Goal: Task Accomplishment & Management: Use online tool/utility

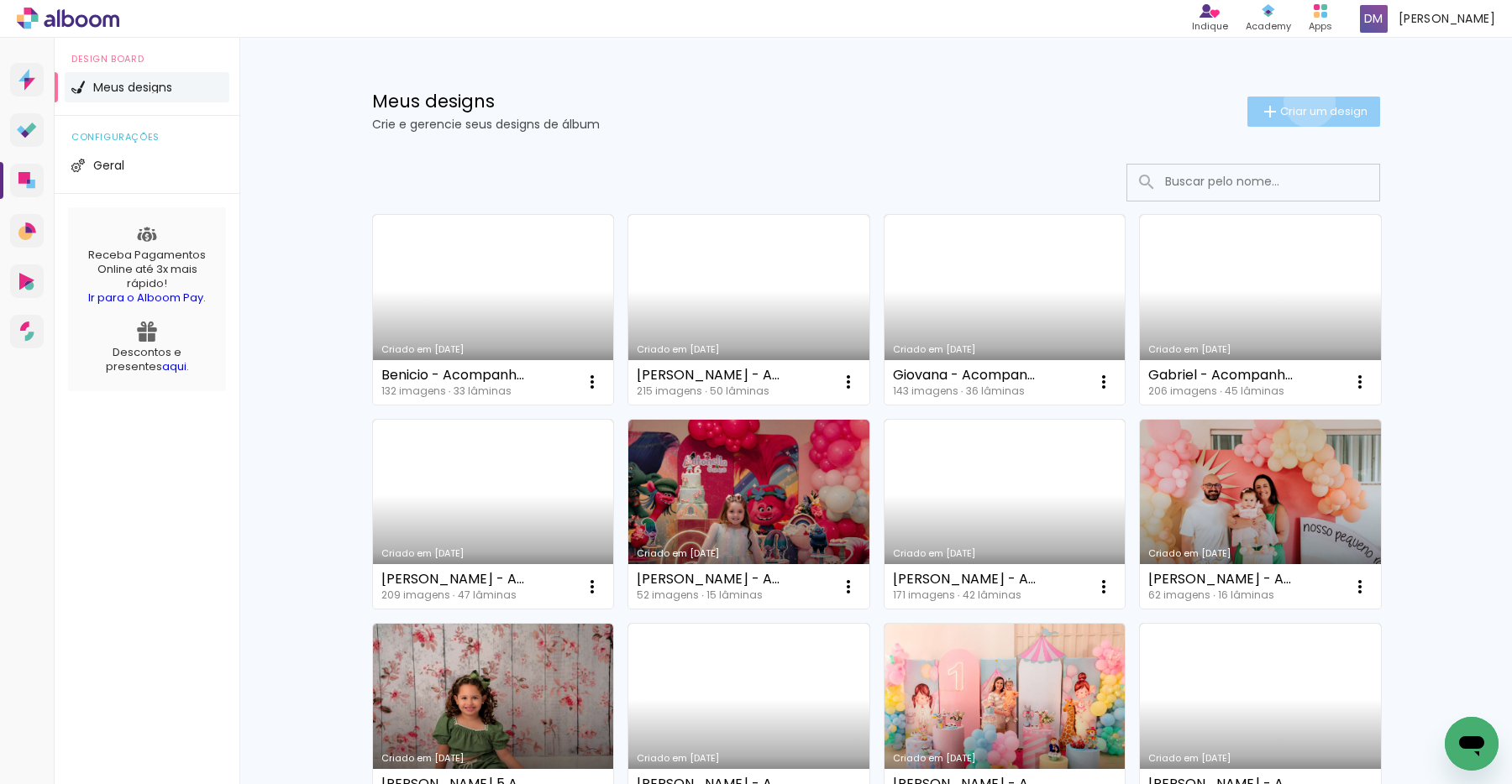
click at [1307, 102] on paper-button "Criar um design" at bounding box center [1313, 111] width 133 height 30
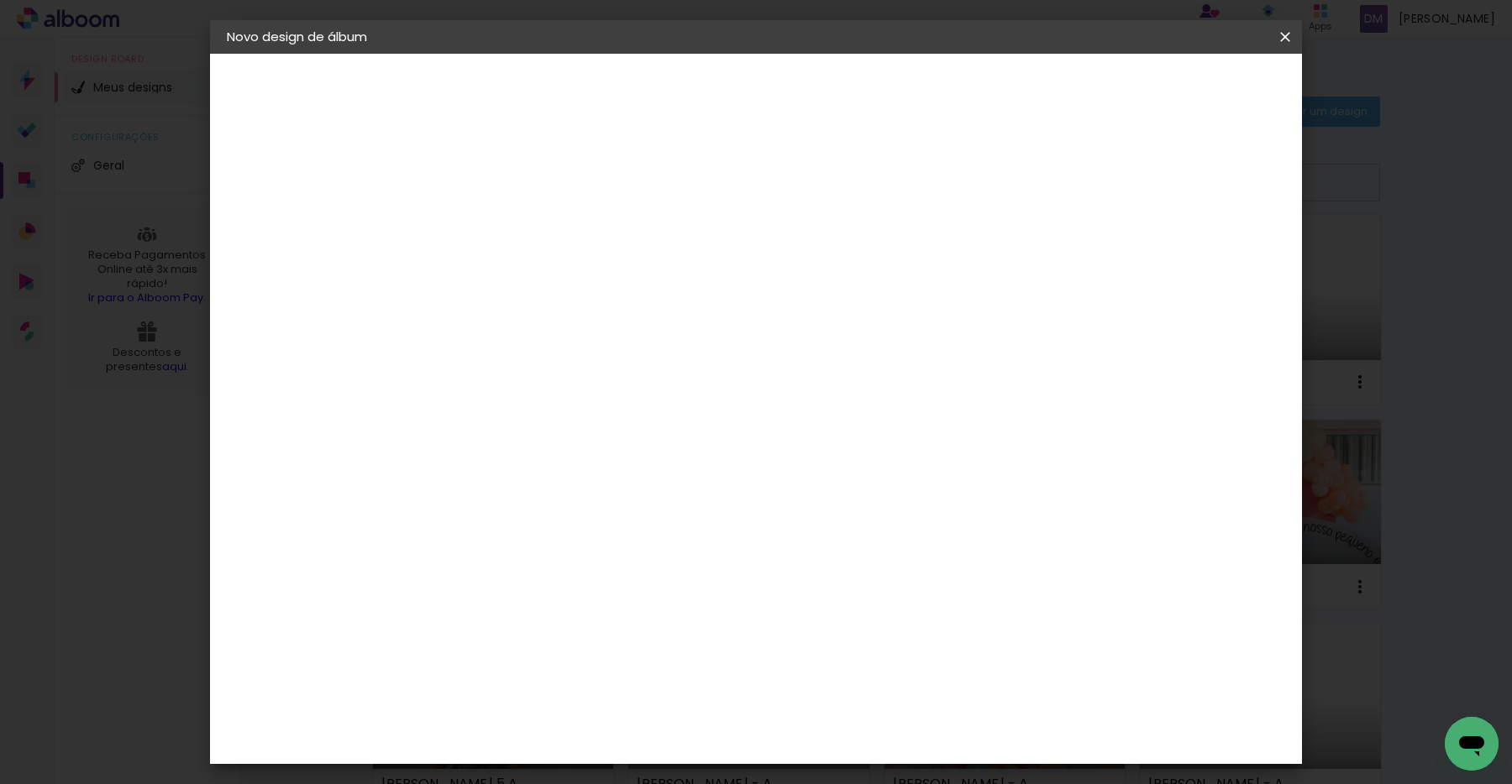
click at [502, 219] on input at bounding box center [502, 225] width 0 height 26
type input "[PERSON_NAME] - Acompanhamento"
type paper-input "[PERSON_NAME] - Acompanhamento"
click at [0, 0] on slot "Avançar" at bounding box center [0, 0] width 0 height 0
click at [547, 325] on input at bounding box center [544, 319] width 169 height 21
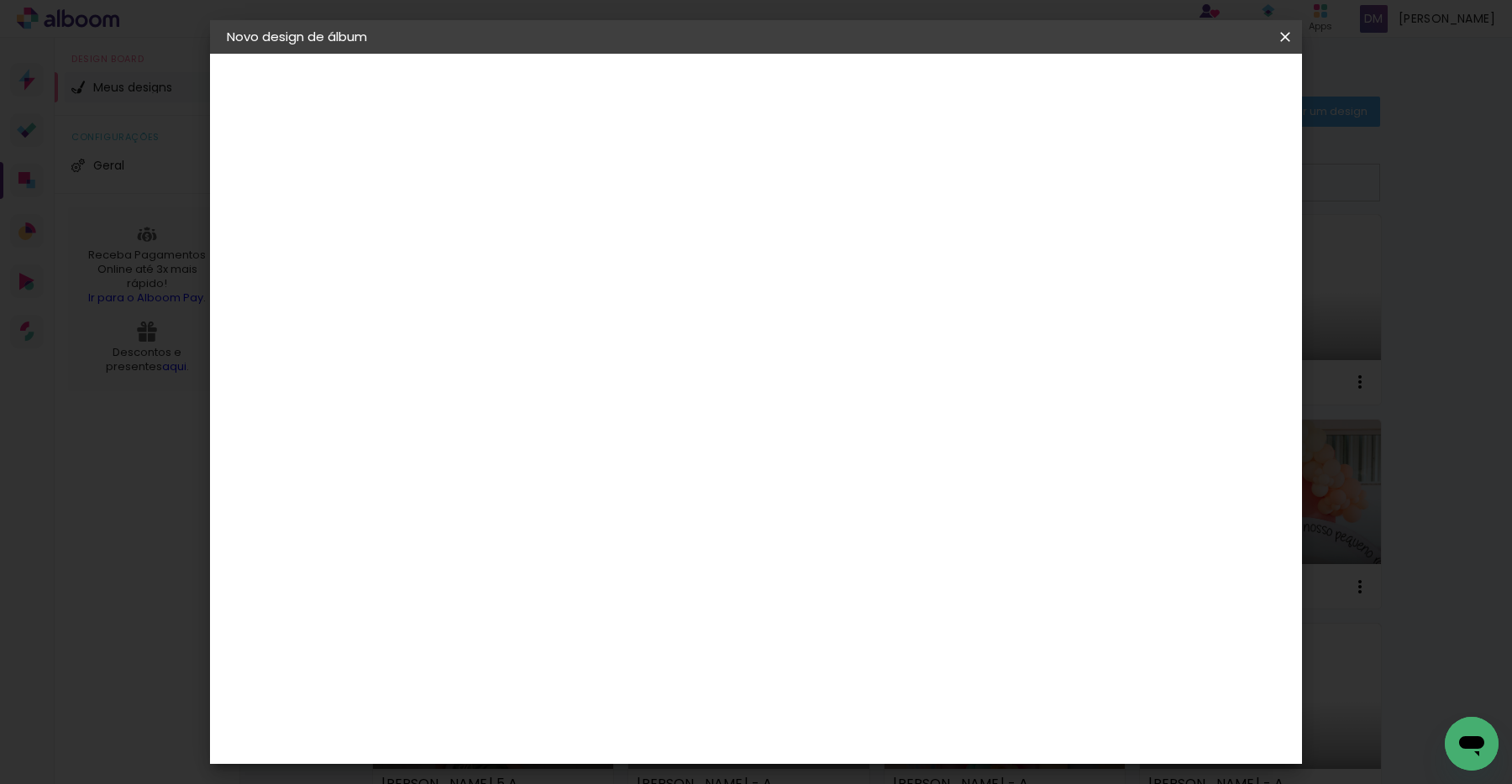
type input "Via"
type paper-input "Via"
click at [601, 390] on paper-item "Viacolor" at bounding box center [527, 379] width 148 height 37
click at [771, 97] on paper-button "Avançar" at bounding box center [730, 88] width 82 height 28
click at [567, 280] on input "text" at bounding box center [534, 292] width 66 height 26
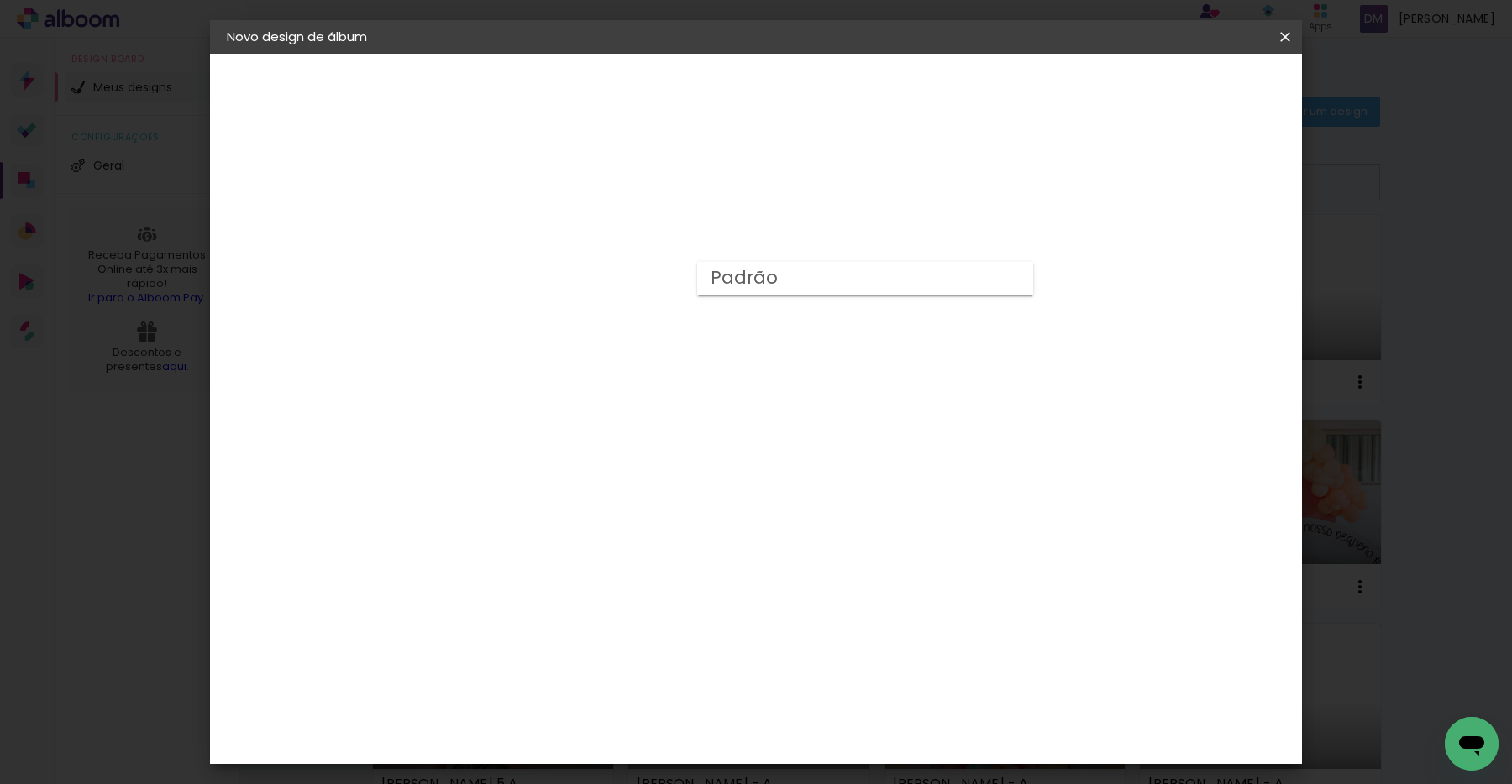
click at [788, 287] on paper-item "Padrão" at bounding box center [866, 279] width 336 height 33
type input "Padrão"
click at [0, 0] on slot "Avançar" at bounding box center [0, 0] width 0 height 0
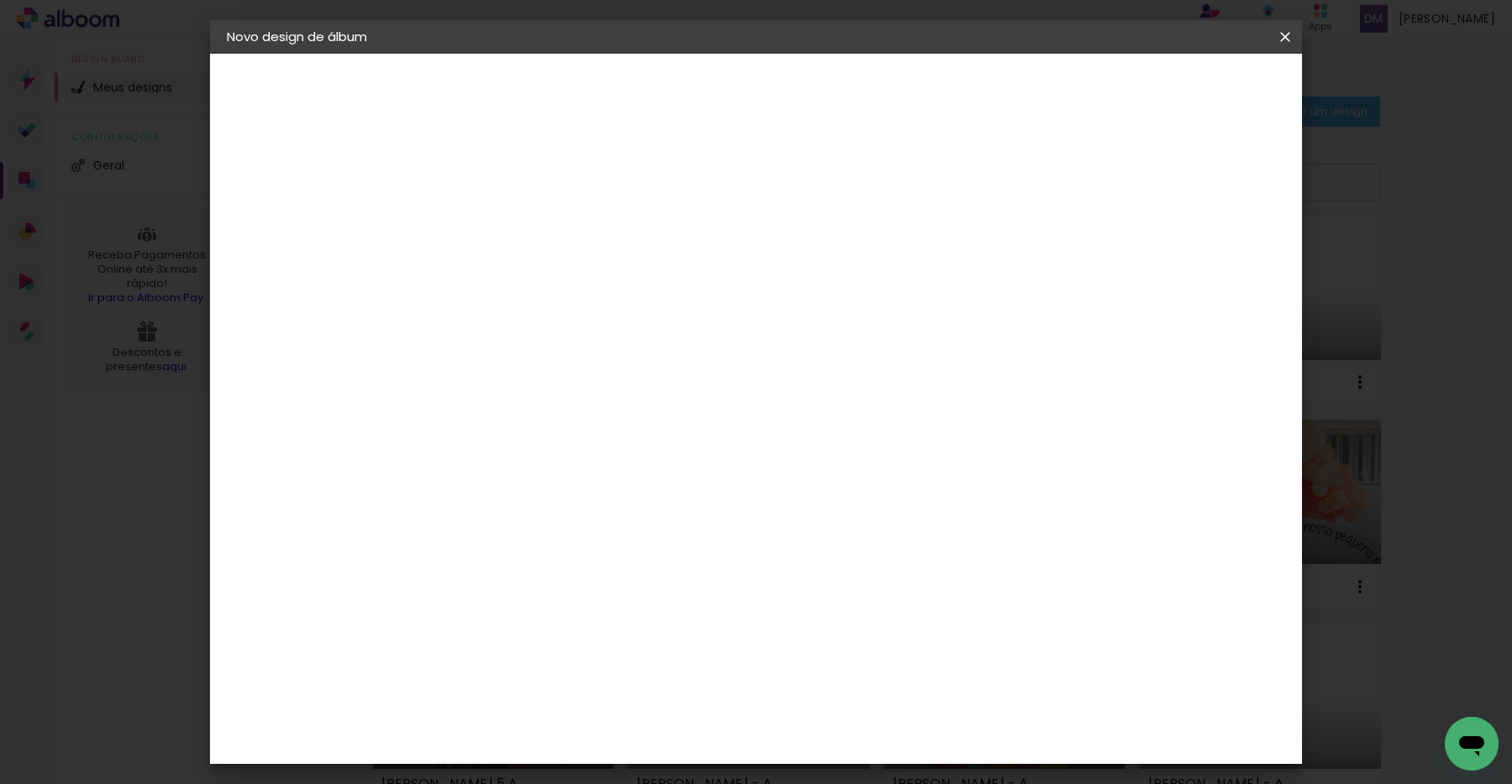
click at [1193, 92] on span "Iniciar design" at bounding box center [1154, 89] width 76 height 12
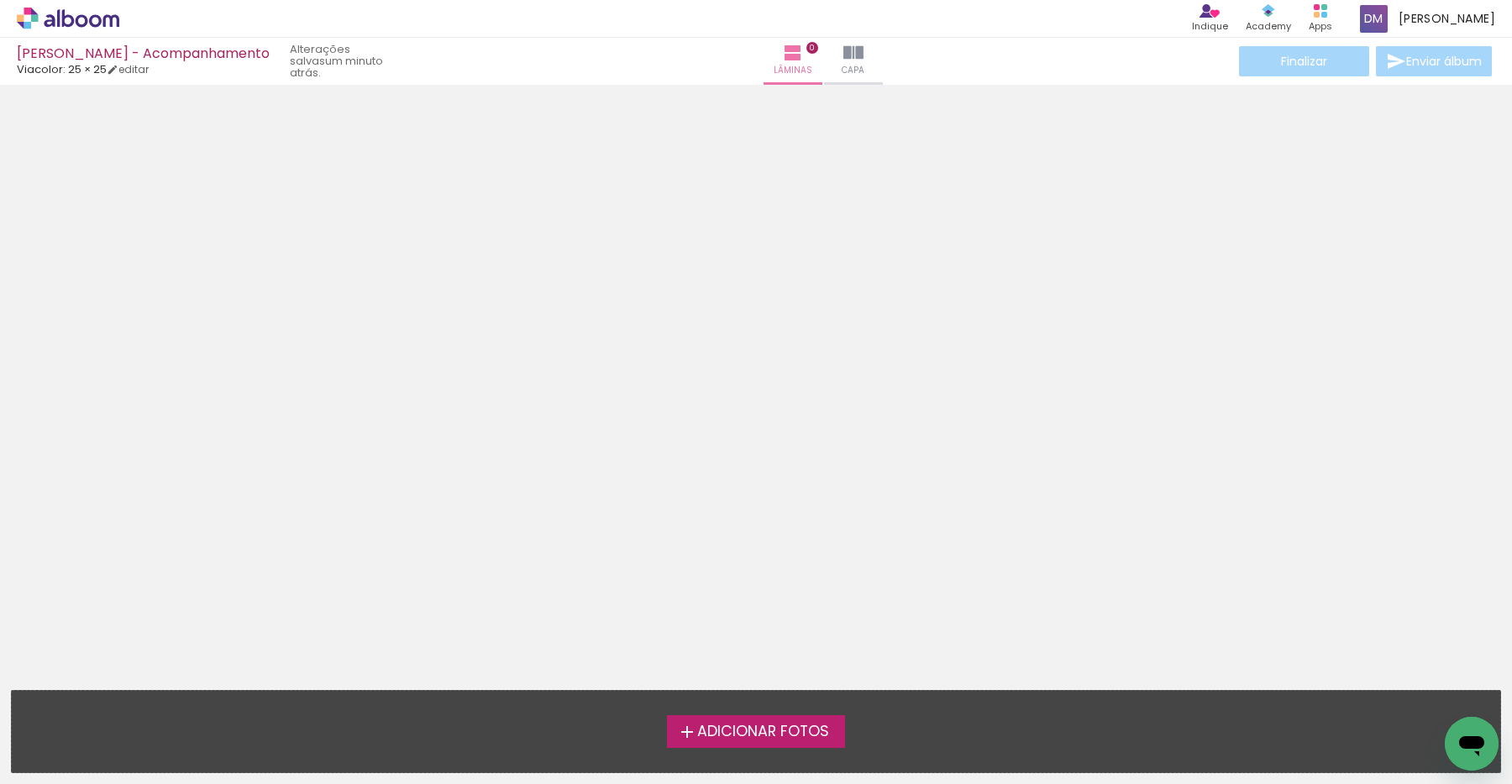
click at [747, 737] on span "Adicionar Fotos" at bounding box center [763, 731] width 132 height 15
click at [0, 0] on input "file" at bounding box center [0, 0] width 0 height 0
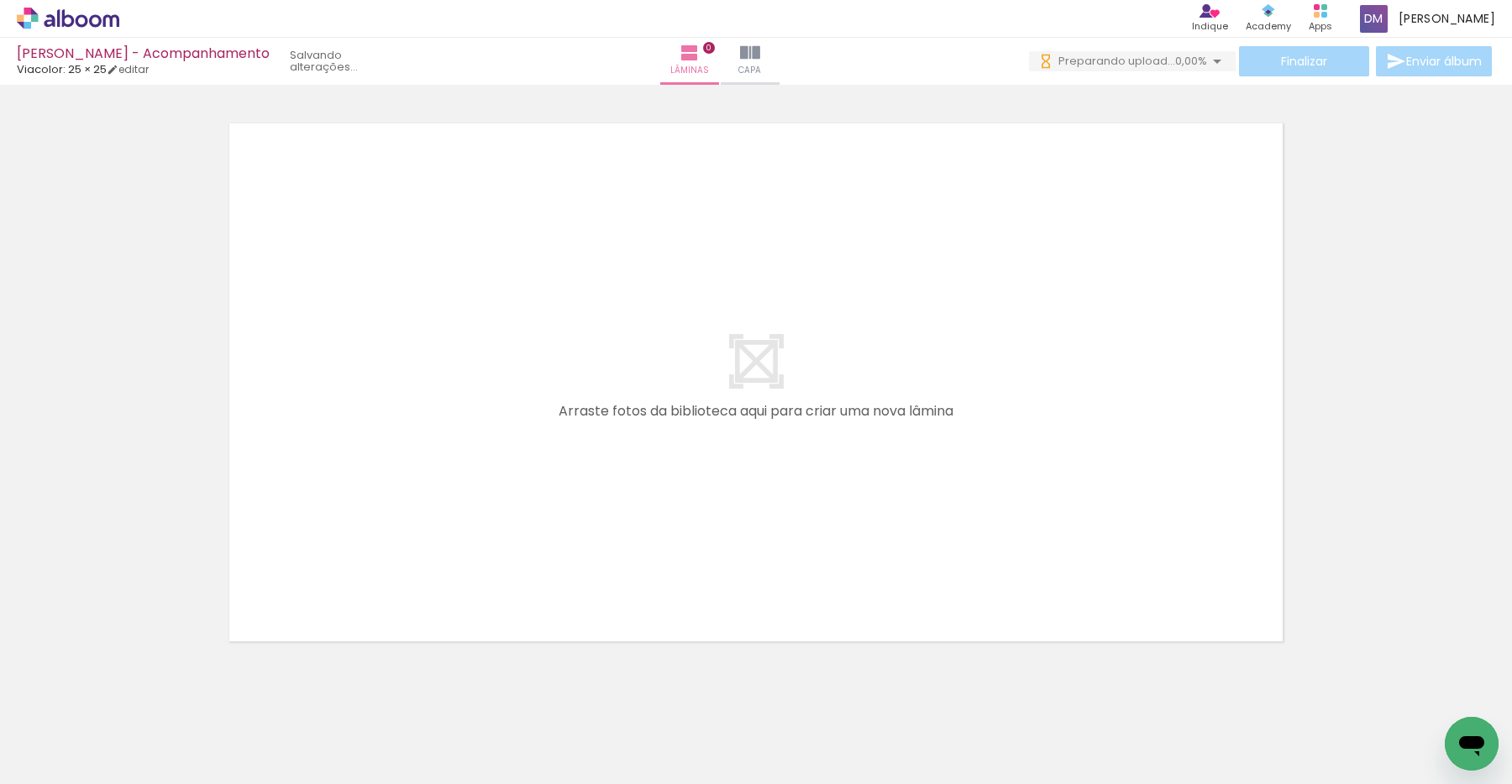
click at [79, 759] on span "Adicionar Fotos" at bounding box center [60, 762] width 51 height 19
click at [0, 0] on input "file" at bounding box center [0, 0] width 0 height 0
click at [48, 754] on span "Adicionar Fotos" at bounding box center [60, 762] width 51 height 19
click at [0, 0] on input "file" at bounding box center [0, 0] width 0 height 0
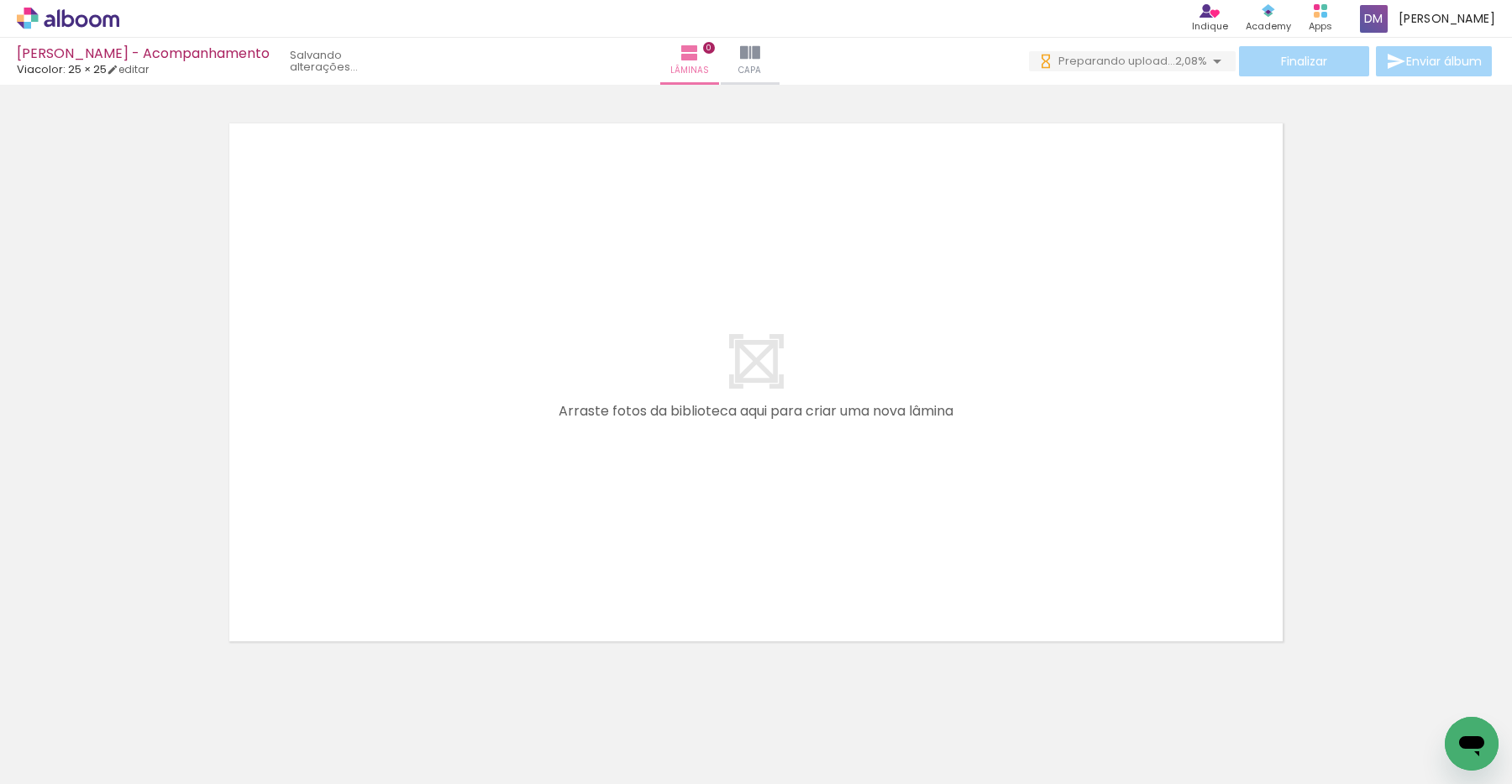
scroll to position [0, 0]
click at [67, 755] on span "Adicionar Fotos" at bounding box center [60, 762] width 51 height 19
click at [0, 0] on input "file" at bounding box center [0, 0] width 0 height 0
click at [77, 757] on span "Adicionar Fotos" at bounding box center [60, 762] width 51 height 19
click at [0, 0] on input "file" at bounding box center [0, 0] width 0 height 0
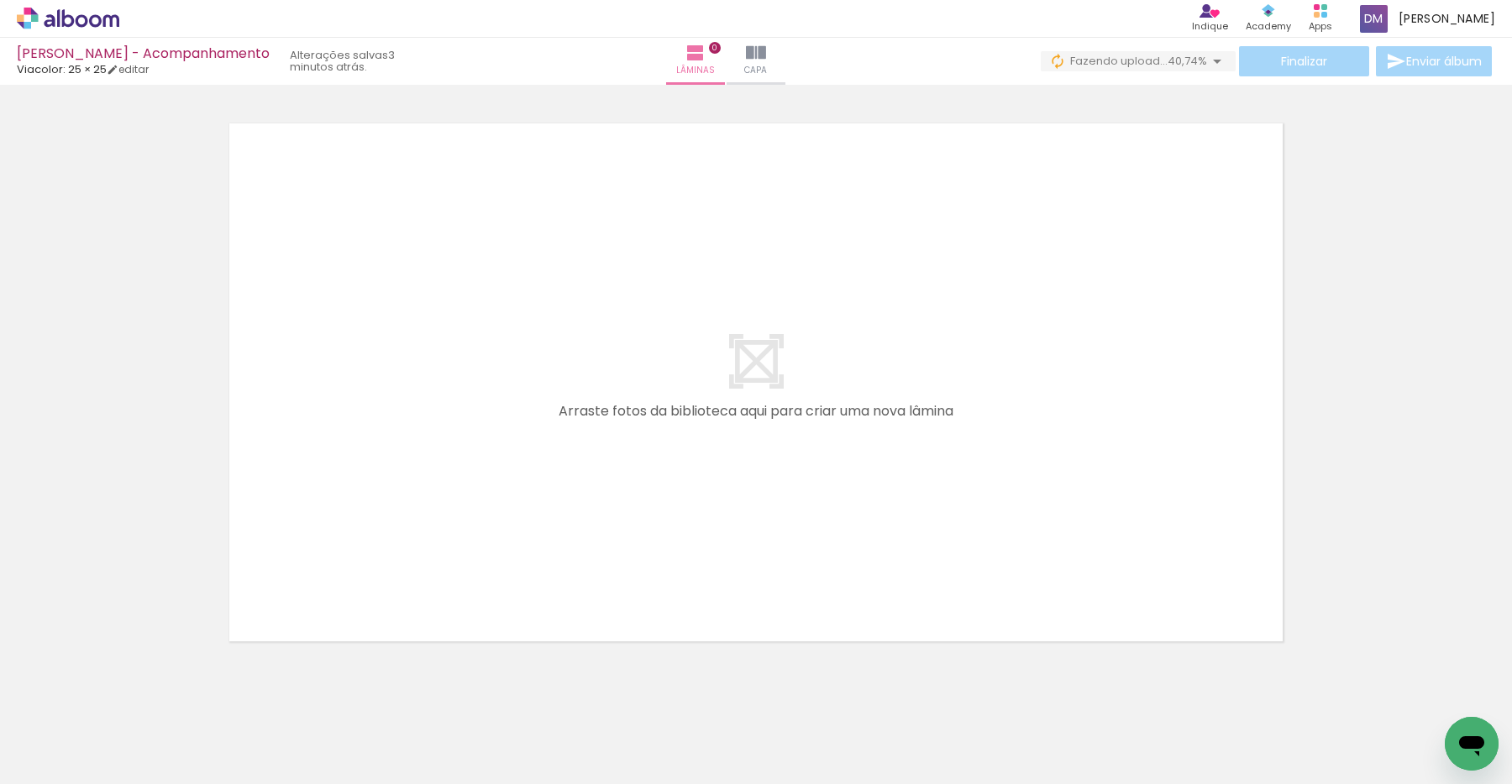
scroll to position [0, 6251]
click at [70, 765] on span "Adicionar Fotos" at bounding box center [60, 762] width 51 height 19
click at [0, 0] on input "file" at bounding box center [0, 0] width 0 height 0
click at [138, 736] on div at bounding box center [126, 727] width 83 height 42
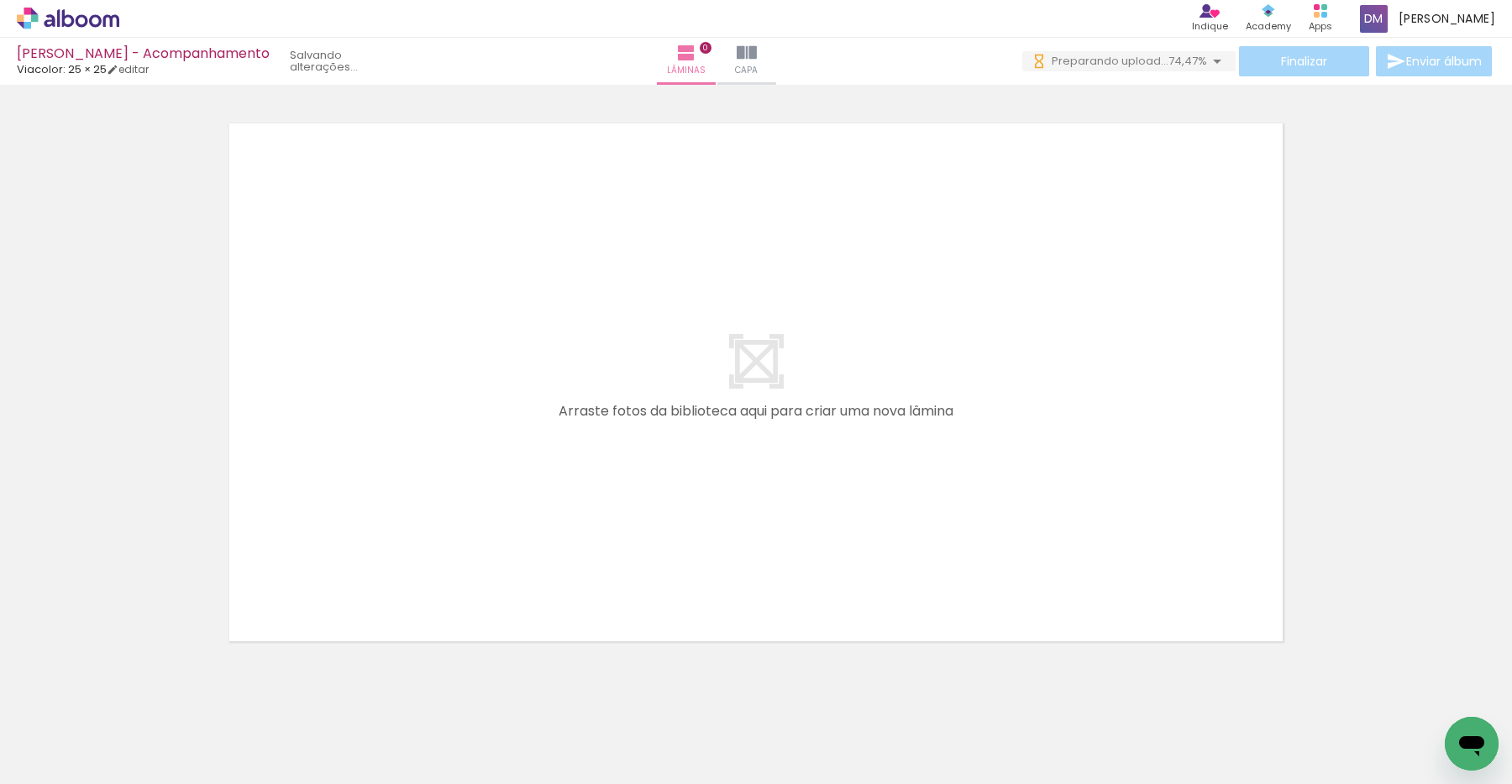
scroll to position [0, 0]
click at [74, 766] on span "Adicionar Fotos" at bounding box center [60, 762] width 51 height 19
click at [0, 0] on input "file" at bounding box center [0, 0] width 0 height 0
click at [75, 764] on span "Adicionar Fotos" at bounding box center [60, 762] width 51 height 19
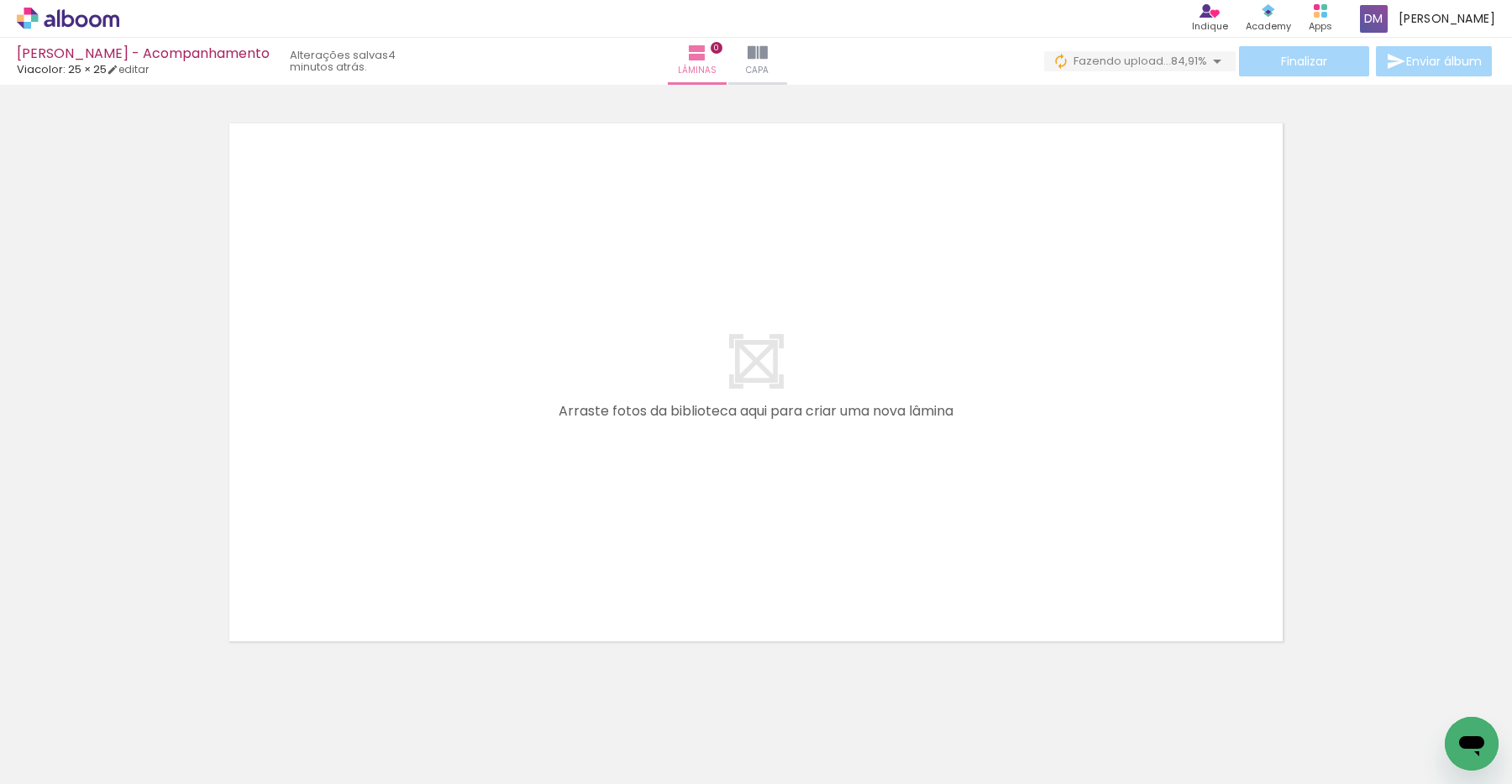
click at [0, 0] on input "file" at bounding box center [0, 0] width 0 height 0
click at [44, 762] on span "Adicionar Fotos" at bounding box center [60, 762] width 51 height 19
click at [0, 0] on input "file" at bounding box center [0, 0] width 0 height 0
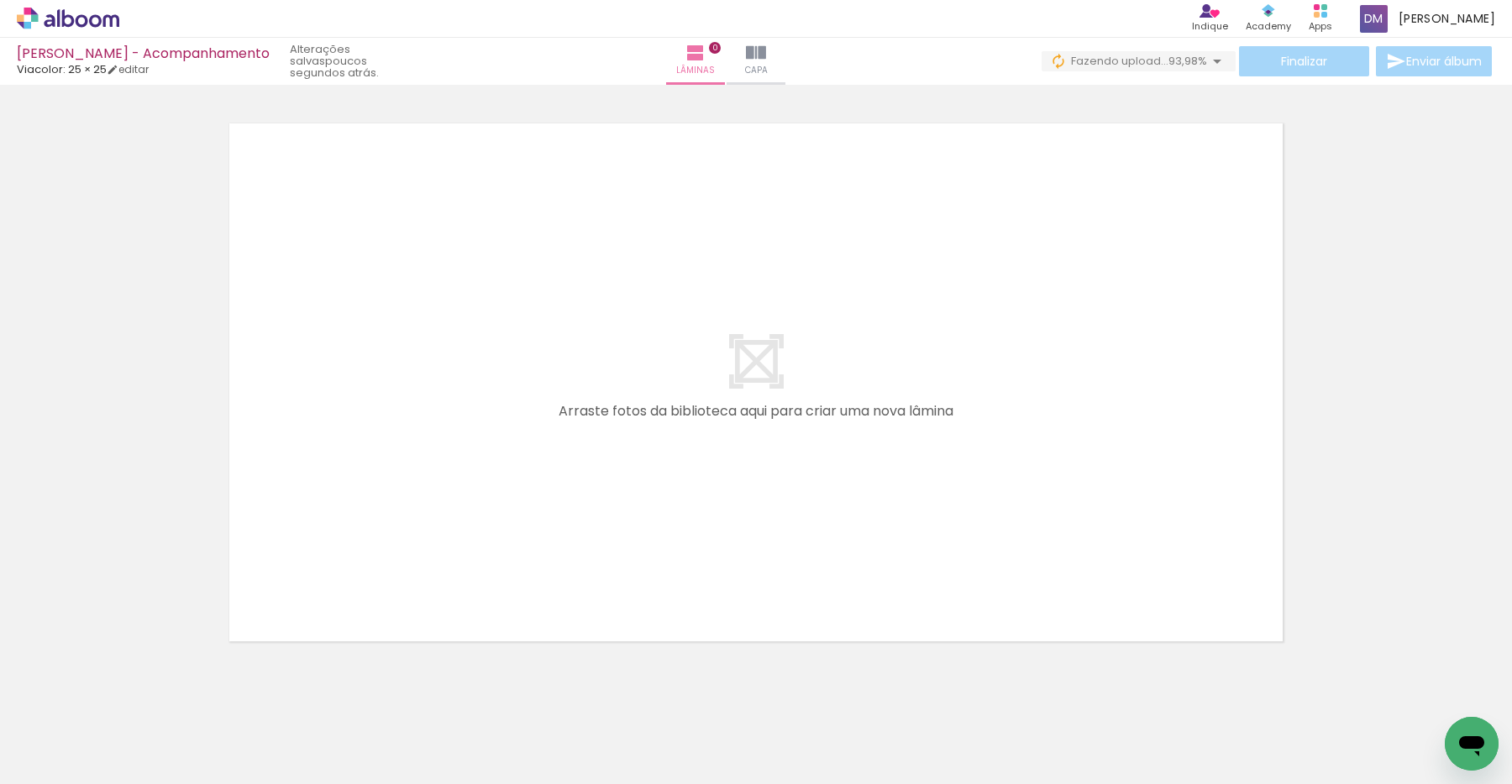
click at [49, 760] on span "Adicionar Fotos" at bounding box center [60, 762] width 51 height 19
click at [0, 0] on input "file" at bounding box center [0, 0] width 0 height 0
click at [41, 759] on span "Adicionar Fotos" at bounding box center [60, 762] width 51 height 19
click at [0, 0] on input "file" at bounding box center [0, 0] width 0 height 0
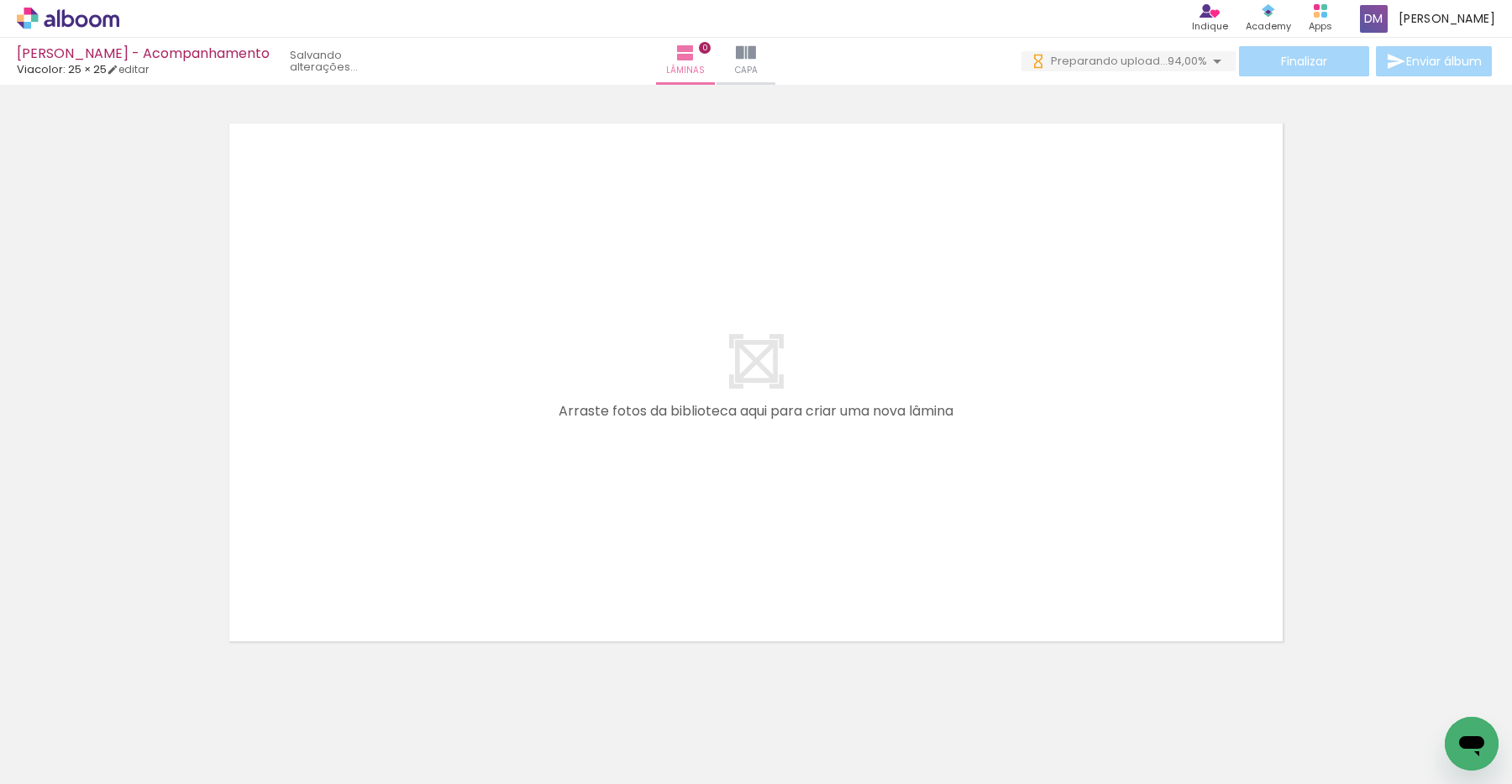
scroll to position [0, 0]
click at [85, 759] on span "Adicionar Fotos" at bounding box center [60, 762] width 51 height 19
click at [0, 0] on input "file" at bounding box center [0, 0] width 0 height 0
click at [72, 762] on span "Adicionar Fotos" at bounding box center [60, 762] width 51 height 19
click at [0, 0] on input "file" at bounding box center [0, 0] width 0 height 0
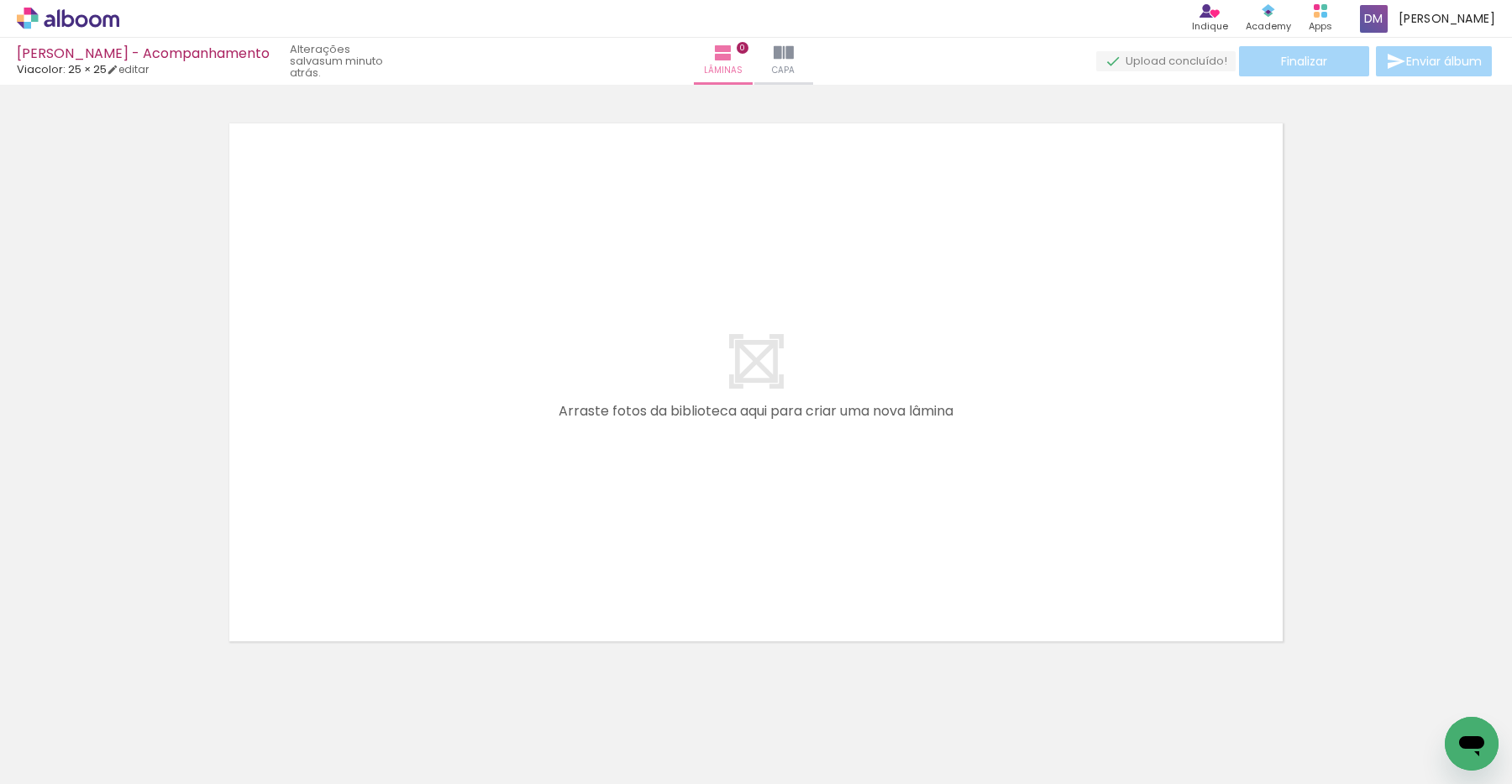
scroll to position [0, 14813]
